Goal: Task Accomplishment & Management: Manage account settings

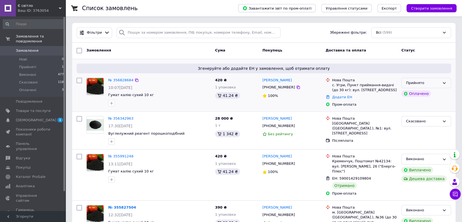
click at [447, 82] on icon at bounding box center [444, 83] width 4 height 4
click at [392, 99] on div "Додати ЕН" at bounding box center [364, 97] width 67 height 7
click at [340, 96] on link "Додати ЕН" at bounding box center [342, 97] width 20 height 4
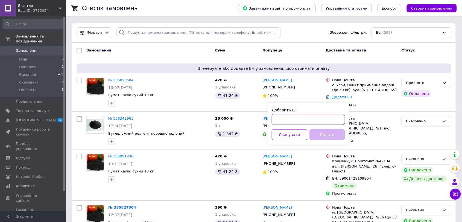
paste input "59001432834068"
type input "59001432834068"
click at [331, 138] on button "Додати" at bounding box center [328, 134] width 36 height 11
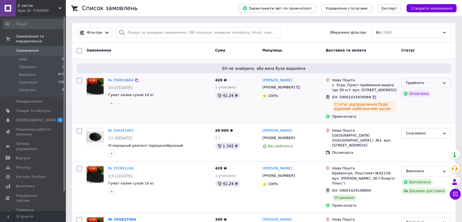
click at [446, 82] on icon at bounding box center [444, 83] width 4 height 4
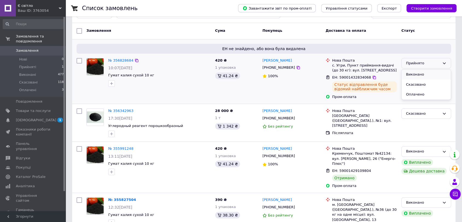
scroll to position [30, 0]
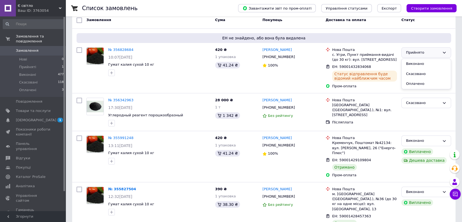
click at [442, 25] on div "Статус" at bounding box center [426, 20] width 54 height 10
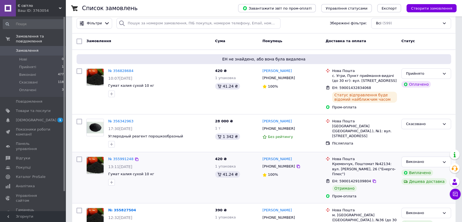
scroll to position [0, 0]
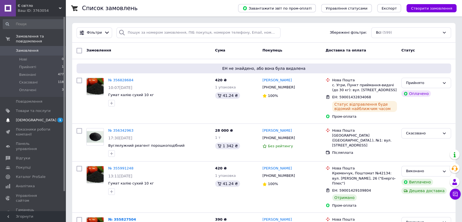
click at [27, 118] on span "[DEMOGRAPHIC_DATA]" at bounding box center [36, 120] width 40 height 5
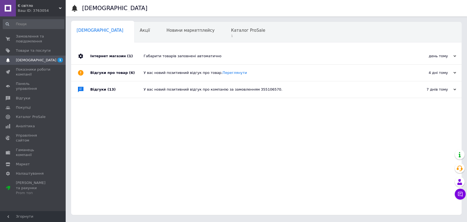
click at [113, 57] on div "Інтернет магазин (1)" at bounding box center [116, 56] width 53 height 16
